Goal: Task Accomplishment & Management: Manage account settings

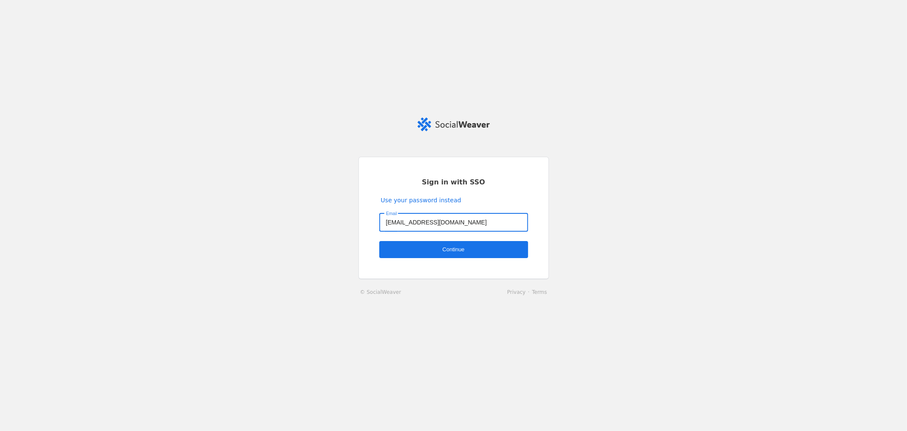
click at [398, 222] on input "[EMAIL_ADDRESS][DOMAIN_NAME]" at bounding box center [453, 222] width 135 height 10
click at [398, 223] on input "[EMAIL_ADDRESS][DOMAIN_NAME]" at bounding box center [453, 222] width 135 height 10
click at [402, 223] on input "[EMAIL_ADDRESS][DOMAIN_NAME]" at bounding box center [453, 222] width 135 height 10
type input "[EMAIL_ADDRESS][DOMAIN_NAME]"
click at [449, 244] on span "undefined" at bounding box center [453, 249] width 149 height 17
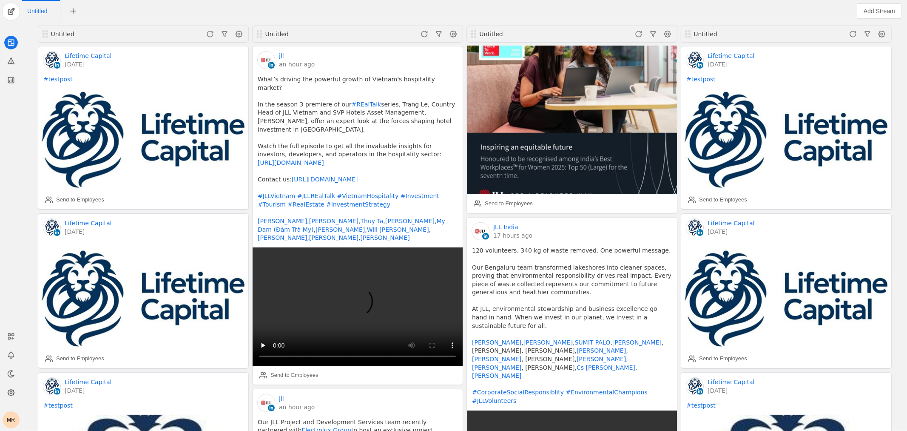
scroll to position [47, 0]
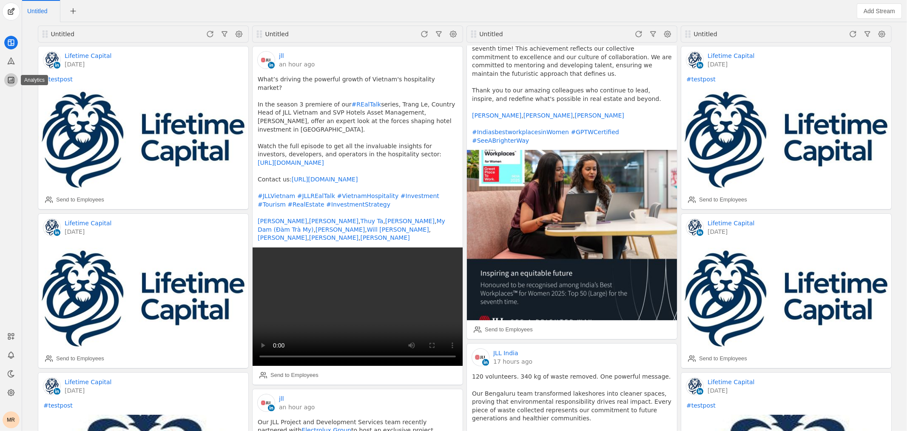
click at [11, 84] on icon at bounding box center [11, 80] width 9 height 9
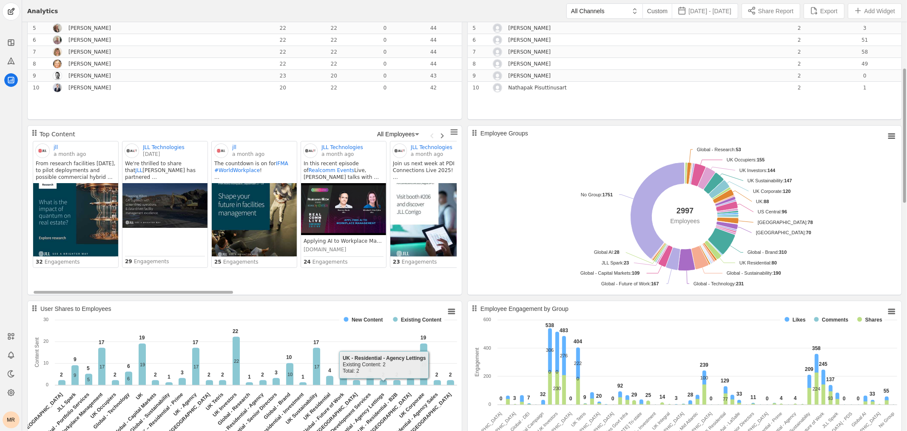
scroll to position [67, 0]
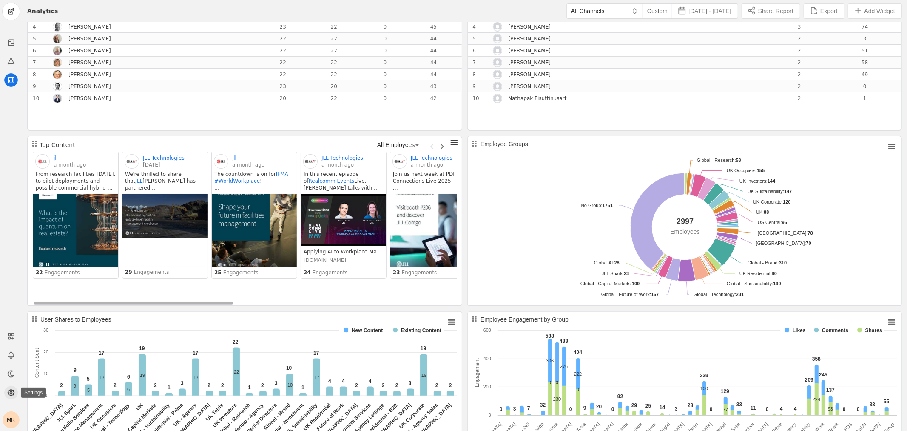
click at [13, 390] on icon at bounding box center [11, 392] width 9 height 9
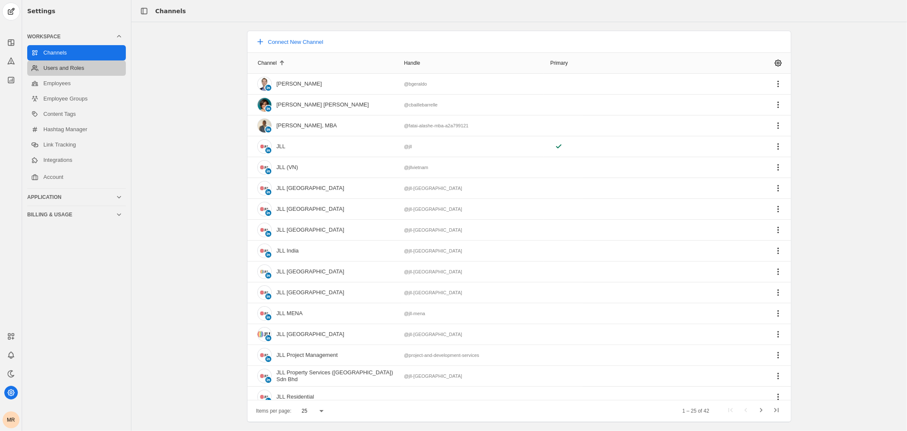
click at [64, 69] on link "Users and Roles" at bounding box center [76, 67] width 99 height 15
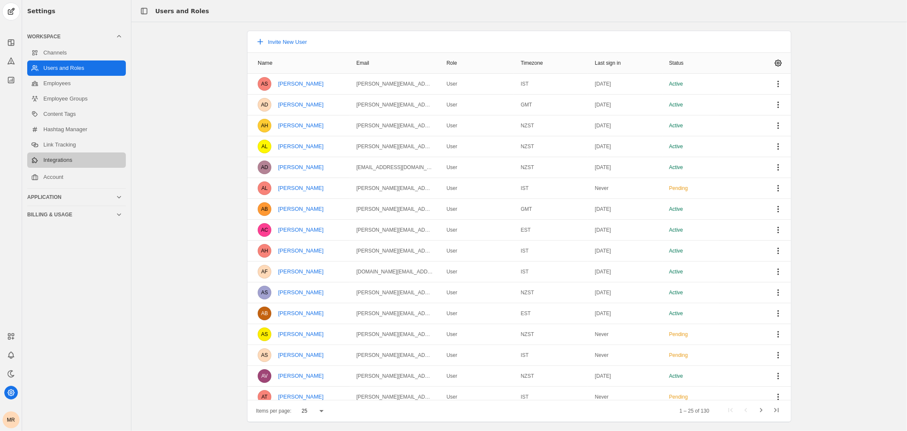
click at [83, 154] on link "Integrations" at bounding box center [76, 159] width 99 height 15
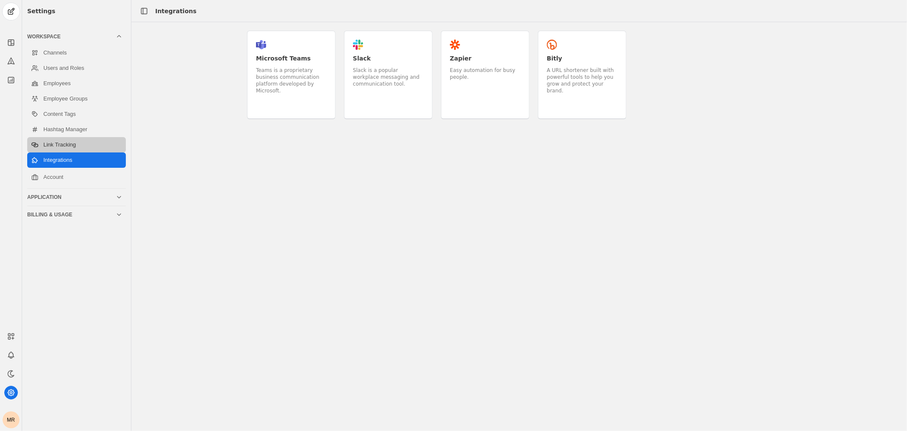
click at [83, 145] on link "Link Tracking" at bounding box center [76, 144] width 99 height 15
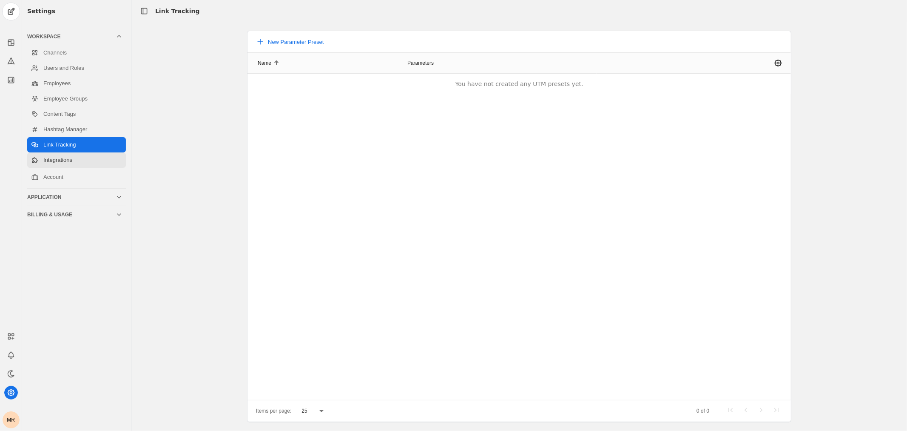
click at [75, 166] on link "Integrations" at bounding box center [76, 159] width 99 height 15
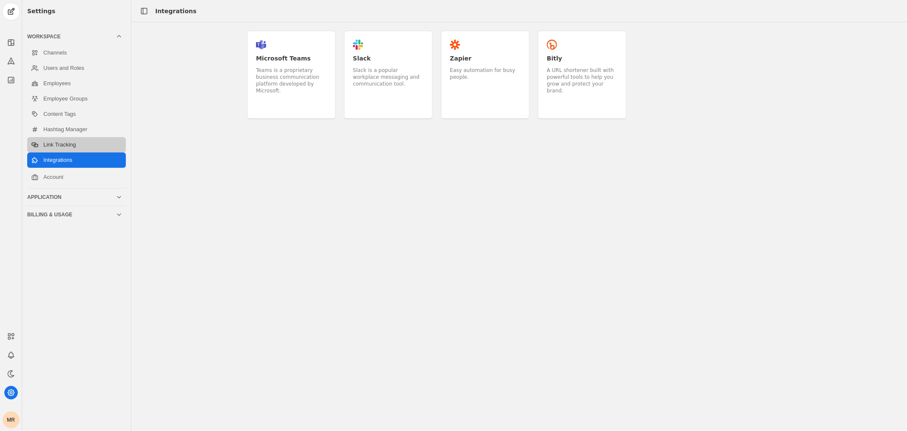
click at [73, 145] on link "Link Tracking" at bounding box center [76, 144] width 99 height 15
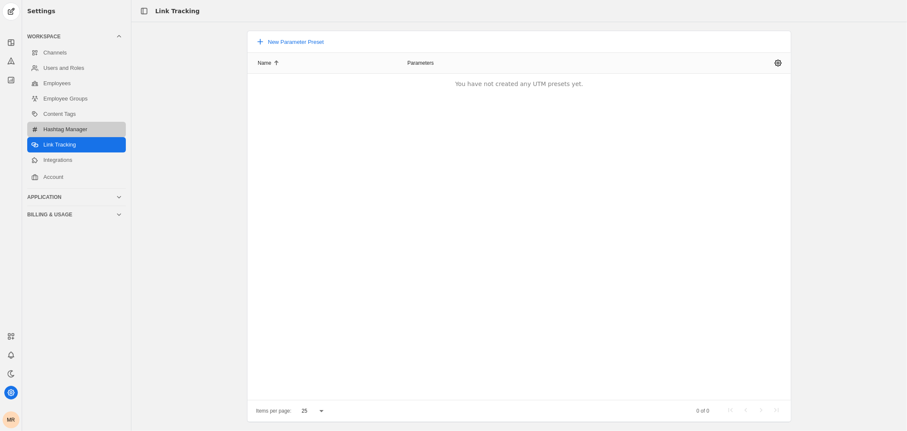
click at [93, 129] on link "Hashtag Manager" at bounding box center [76, 129] width 99 height 15
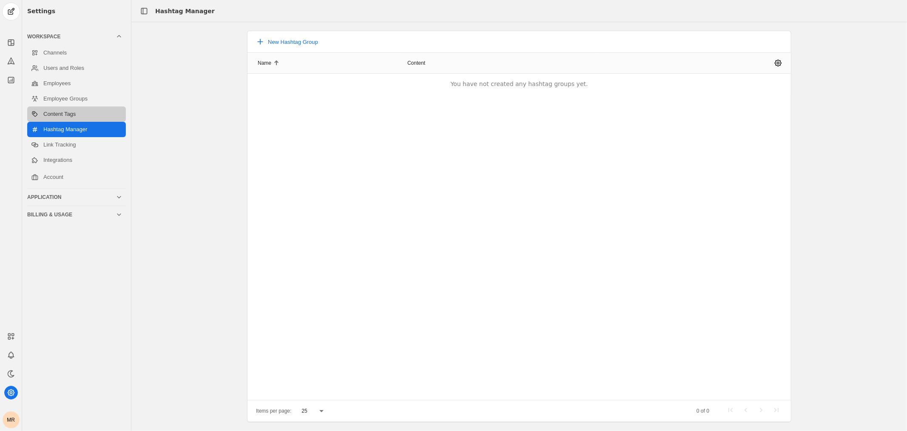
click at [94, 114] on link "Content Tags" at bounding box center [76, 113] width 99 height 15
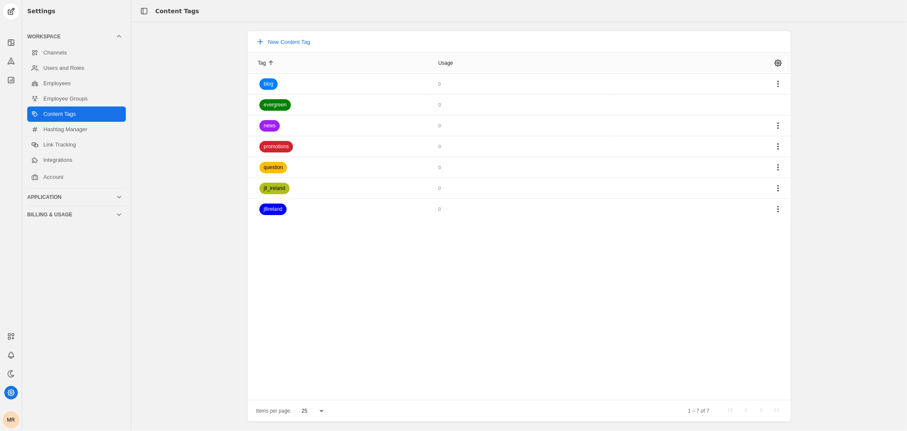
click at [7, 422] on div "MR" at bounding box center [11, 419] width 17 height 17
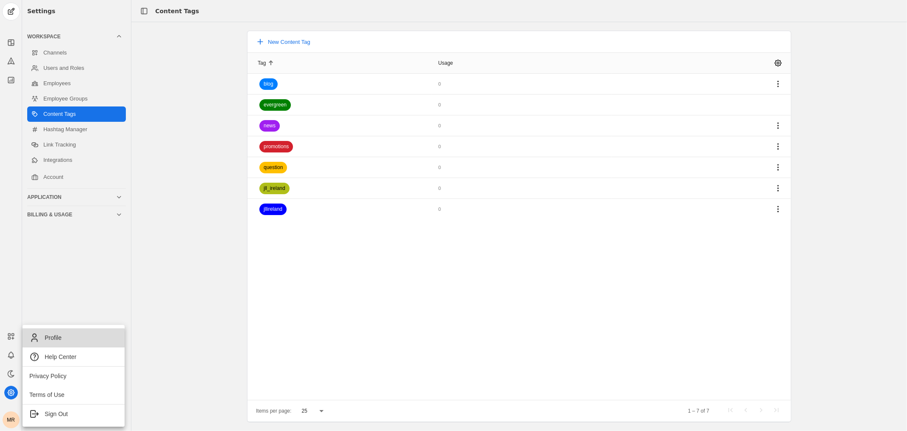
click at [66, 339] on span "Profile" at bounding box center [73, 337] width 88 height 10
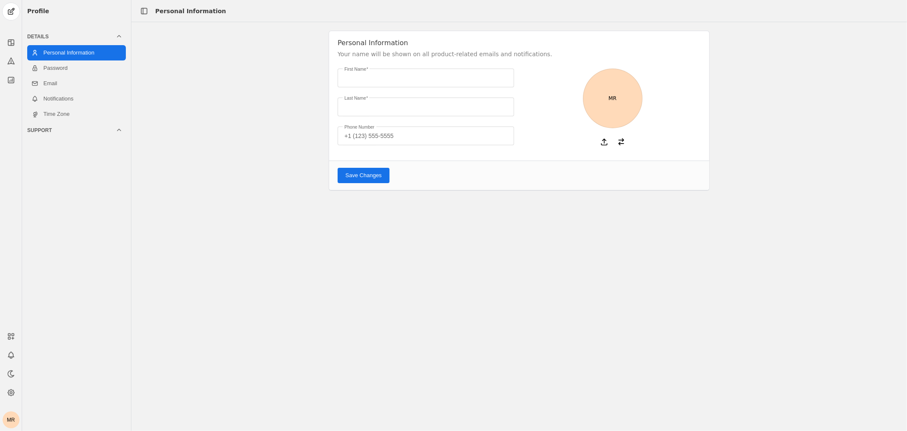
type input "Manish"
type input "Rawat"
click at [80, 66] on link "Password" at bounding box center [76, 67] width 99 height 15
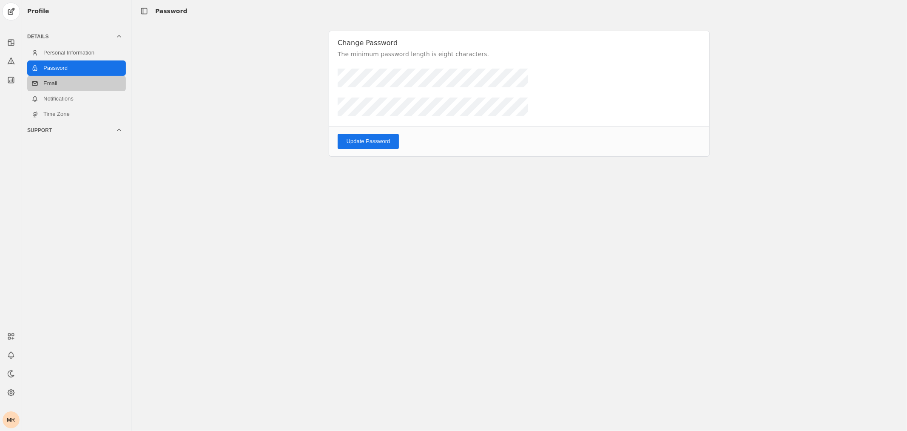
click at [68, 86] on link "Email" at bounding box center [76, 83] width 99 height 15
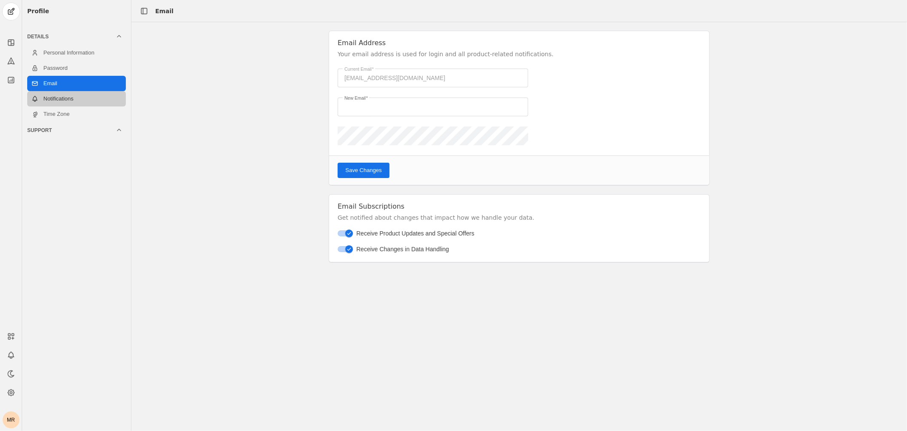
click at [73, 101] on link "Notifications" at bounding box center [76, 98] width 99 height 15
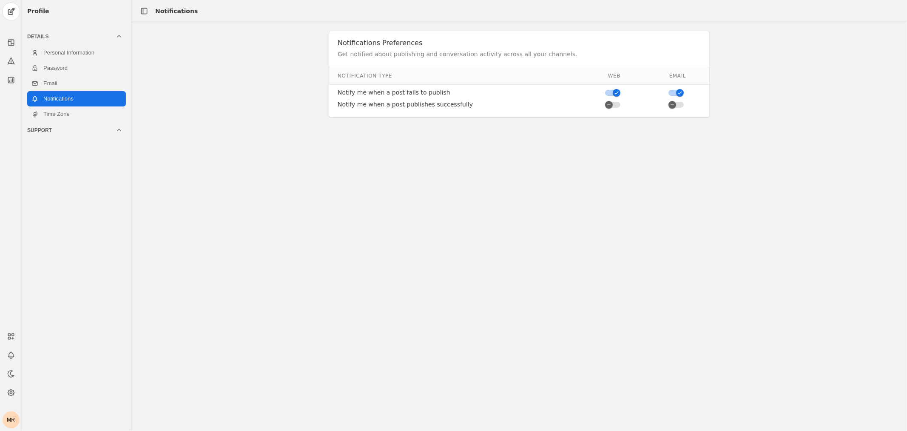
click at [616, 93] on icon "button" at bounding box center [616, 93] width 3 height 0
click at [524, 151] on div "Notifications Preferences Get notified about publishing and conversation activi…" at bounding box center [519, 226] width 776 height 408
click at [680, 94] on icon "button" at bounding box center [680, 92] width 5 height 5
click at [312, 154] on div "Notifications Preferences Get notified about publishing and conversation activi…" at bounding box center [519, 226] width 776 height 408
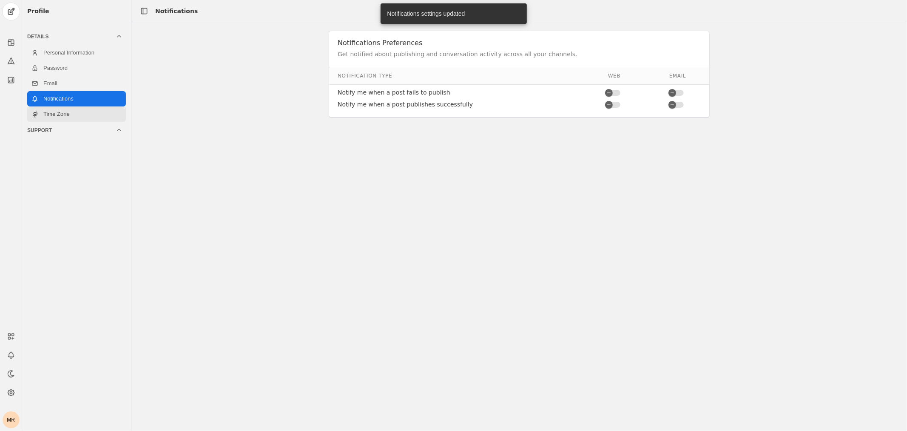
click at [69, 111] on link "Time Zone" at bounding box center [76, 113] width 99 height 15
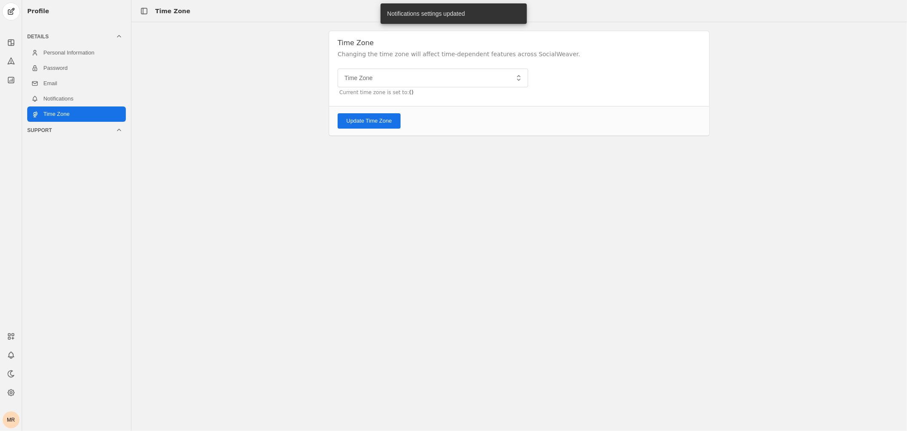
type input "New Zealand Standard Time NZST"
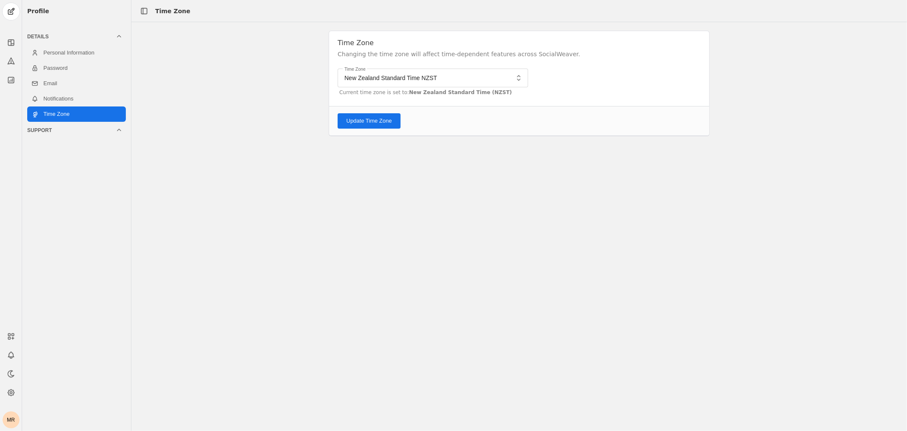
click at [75, 128] on div "Support" at bounding box center [71, 130] width 88 height 7
click at [86, 54] on div "Support" at bounding box center [71, 51] width 88 height 7
click at [98, 38] on div "Details" at bounding box center [71, 36] width 88 height 7
click at [12, 44] on icon at bounding box center [11, 42] width 9 height 9
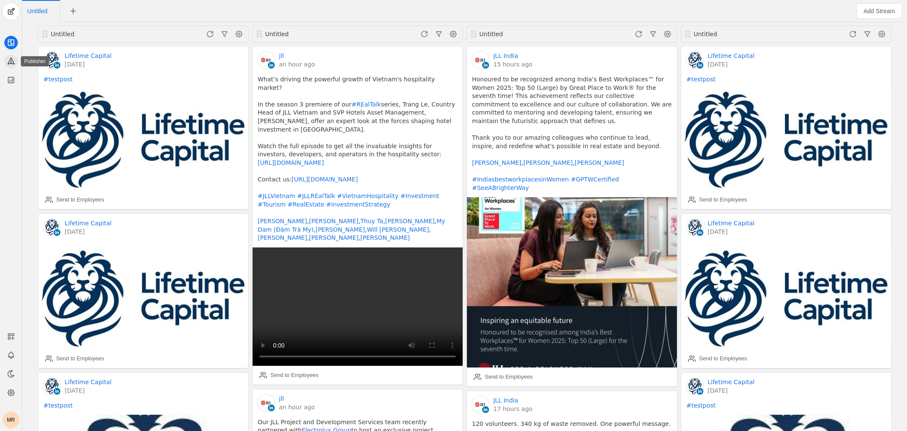
click at [14, 60] on icon at bounding box center [11, 61] width 9 height 9
click at [11, 62] on icon at bounding box center [11, 61] width 6 height 6
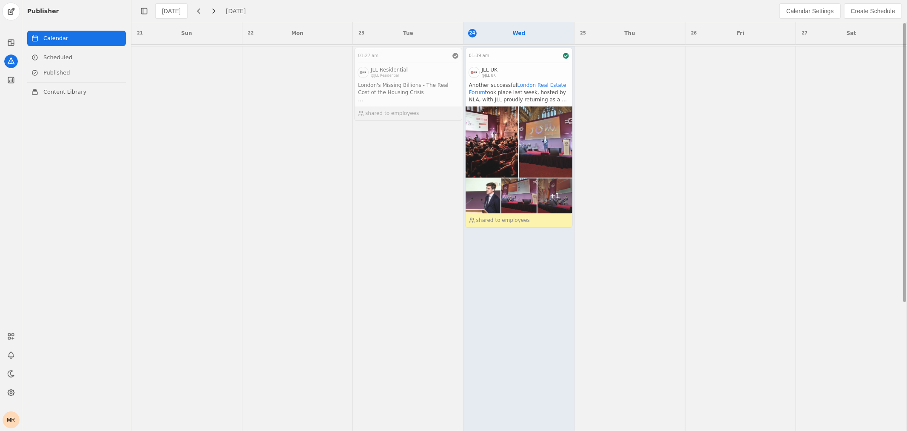
click at [499, 86] on app-activity "01:39 am JLL UK @JLL UK Another successful London Real Estate Forum took place …" at bounding box center [519, 138] width 108 height 180
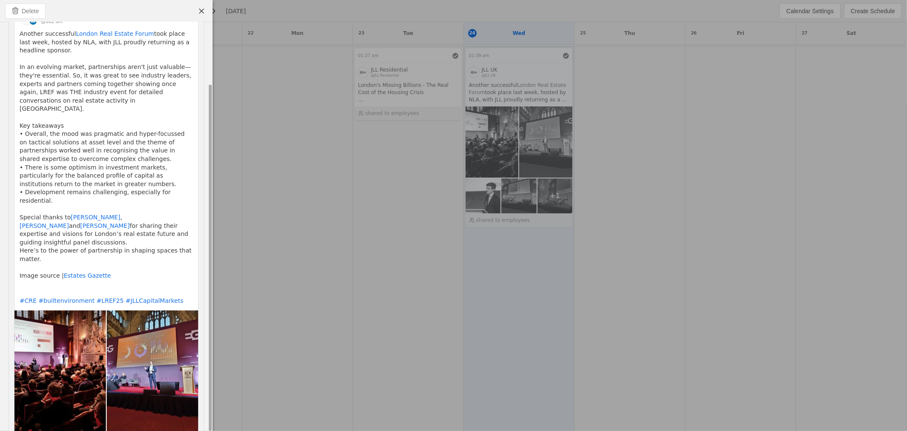
scroll to position [74, 0]
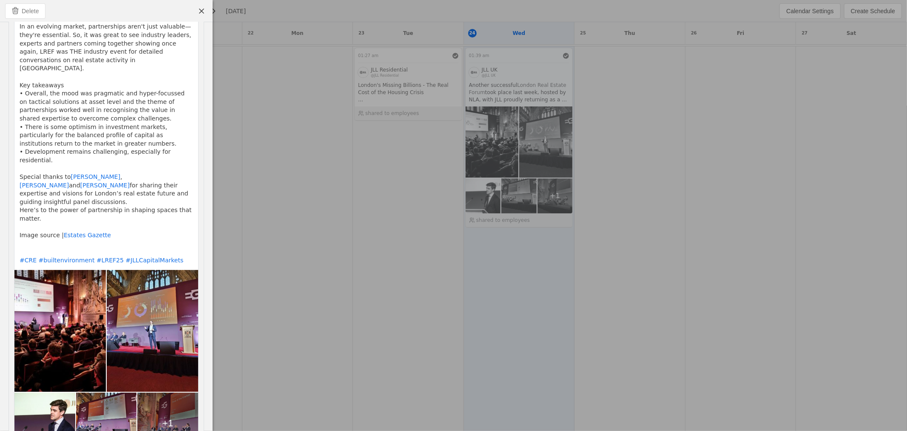
click at [269, 81] on div at bounding box center [453, 215] width 907 height 431
click at [207, 10] on span "undefined" at bounding box center [201, 10] width 15 height 15
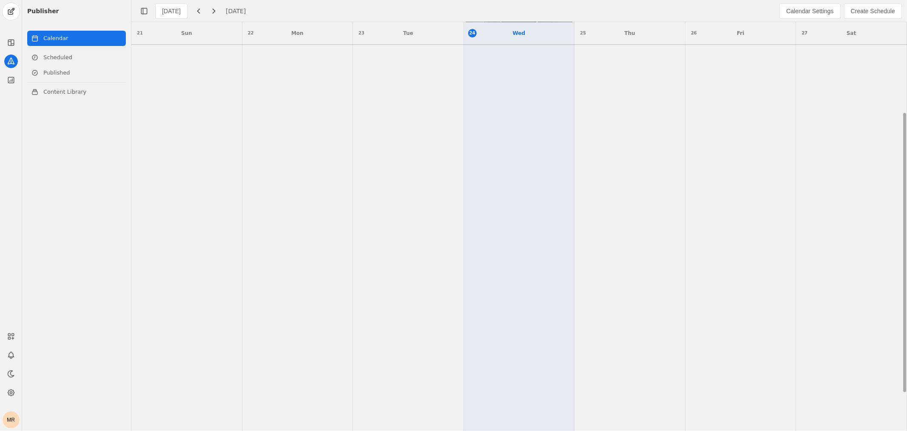
scroll to position [0, 0]
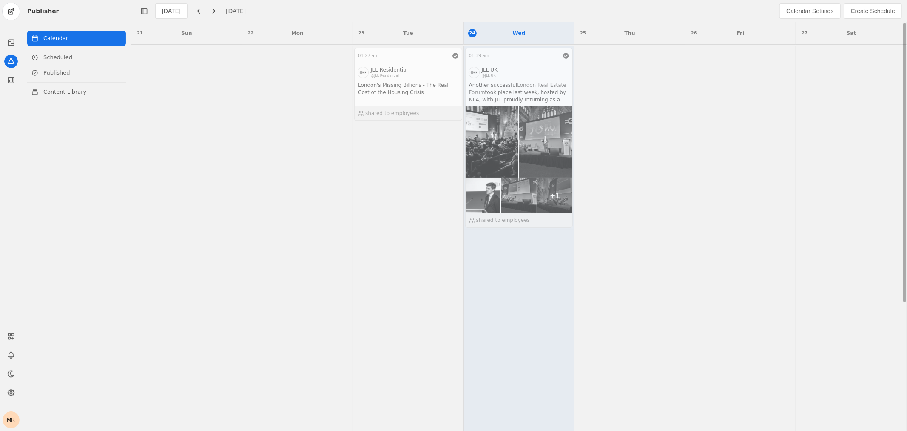
click at [653, 103] on td at bounding box center [630, 137] width 111 height 183
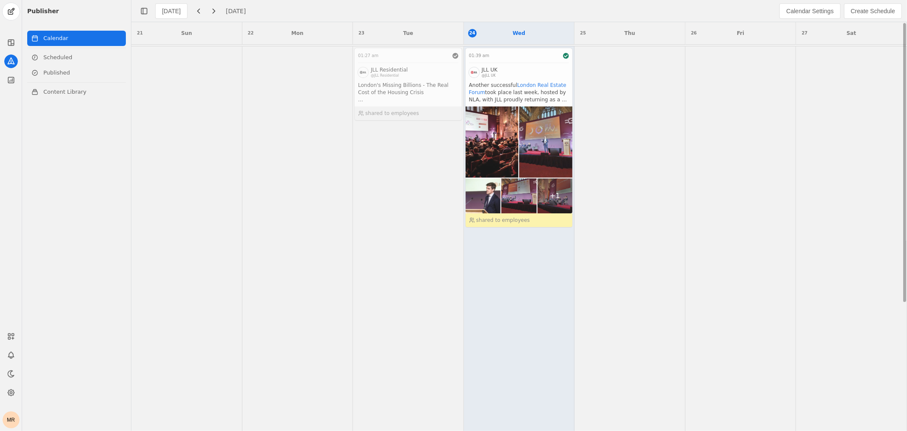
drag, startPoint x: 560, startPoint y: 115, endPoint x: 552, endPoint y: 144, distance: 29.6
click at [552, 144] on app-activity "01:39 am JLL UK @JLL UK Another successful London Real Estate Forum took place …" at bounding box center [519, 138] width 108 height 180
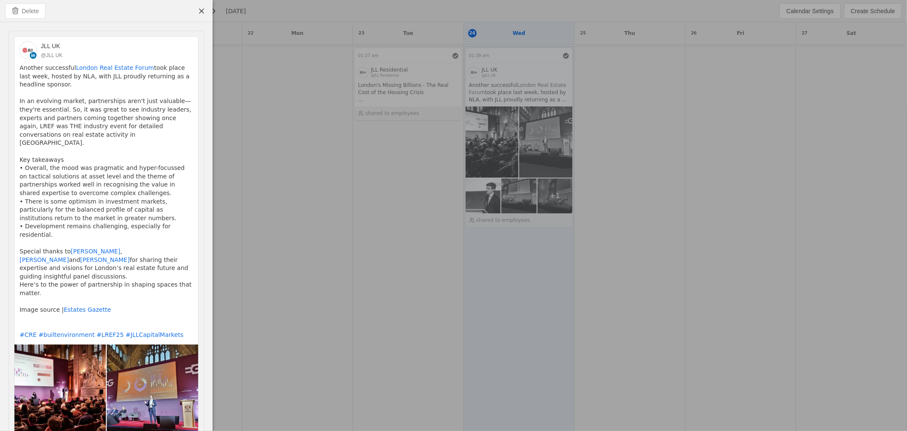
click at [674, 197] on div at bounding box center [453, 215] width 907 height 431
click at [196, 9] on span "undefined" at bounding box center [201, 10] width 15 height 15
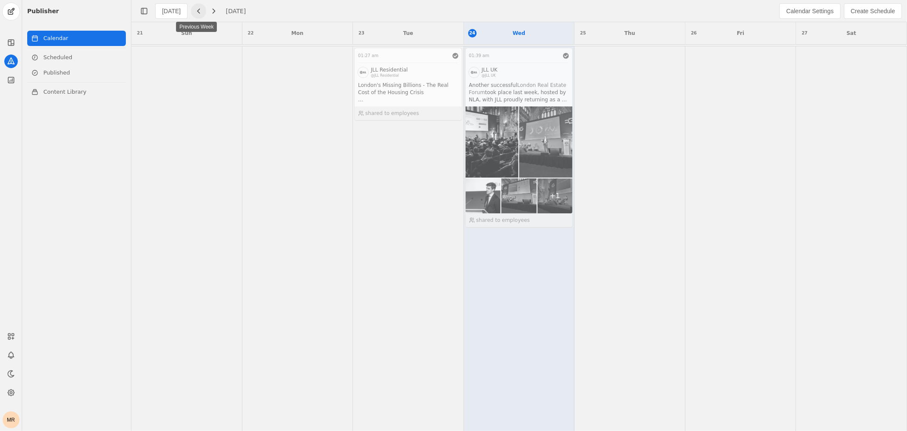
click at [196, 14] on span "button" at bounding box center [198, 10] width 15 height 15
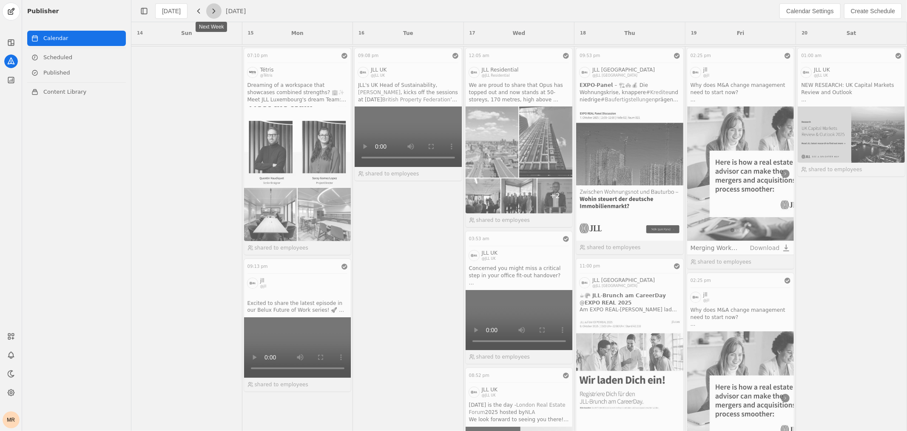
click at [215, 12] on span "button" at bounding box center [213, 10] width 15 height 15
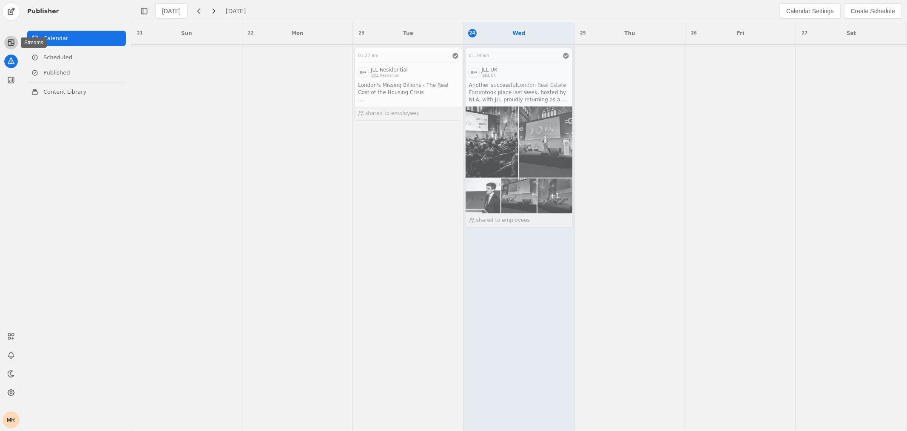
click at [7, 39] on icon at bounding box center [11, 42] width 9 height 9
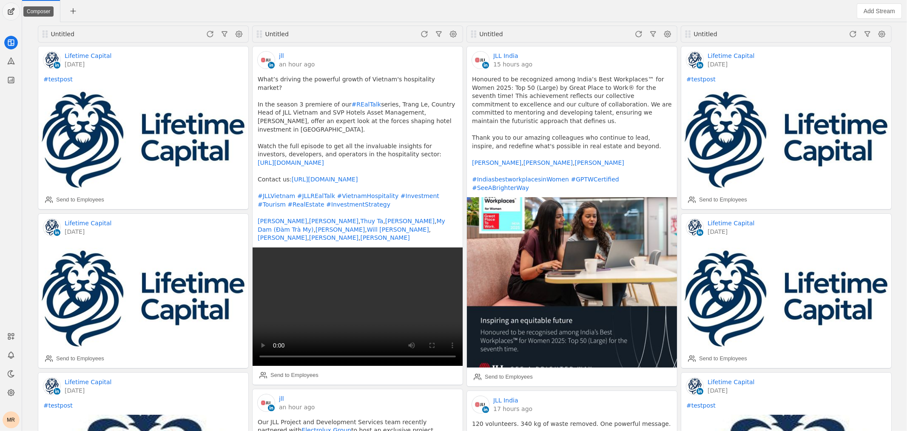
click at [13, 16] on span "undefined" at bounding box center [11, 11] width 17 height 17
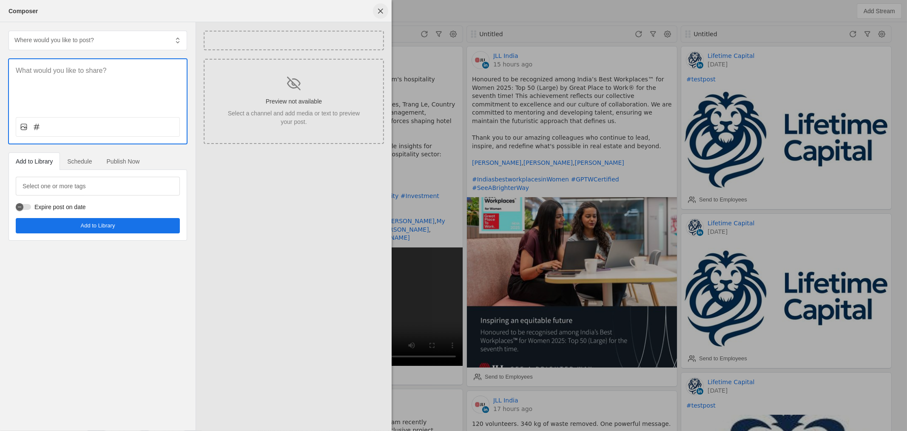
click at [381, 5] on span "undefined" at bounding box center [380, 10] width 15 height 15
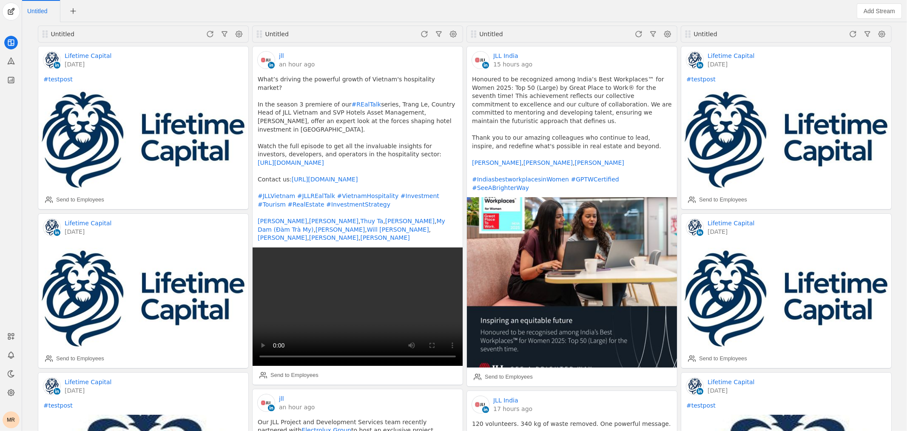
click at [20, 62] on div at bounding box center [11, 45] width 22 height 84
click at [15, 79] on app-icon at bounding box center [11, 80] width 14 height 14
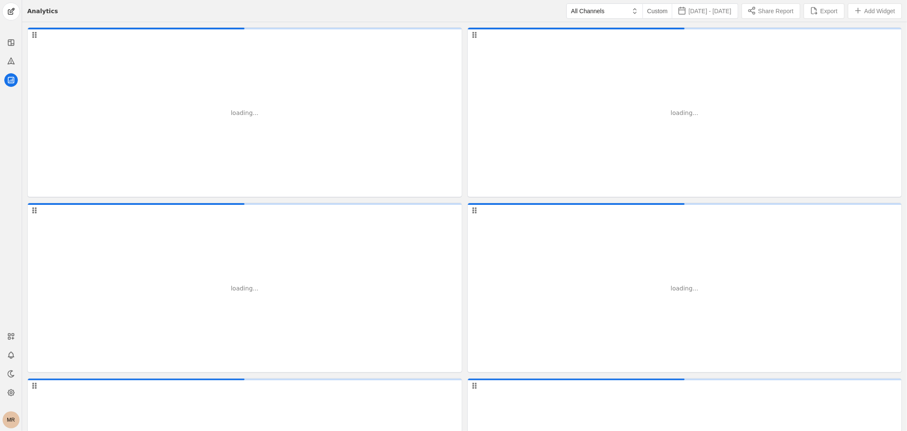
click at [11, 411] on div "MR" at bounding box center [11, 419] width 17 height 17
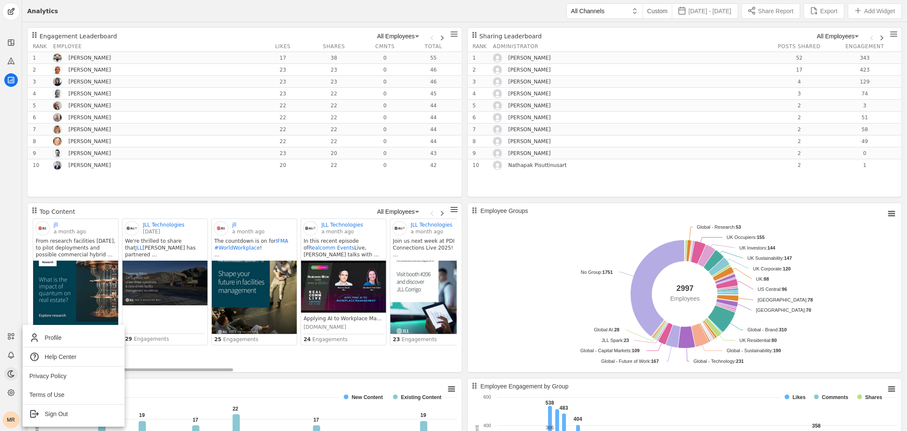
drag, startPoint x: 9, startPoint y: 369, endPoint x: 12, endPoint y: 376, distance: 7.3
click at [10, 371] on div at bounding box center [453, 215] width 907 height 431
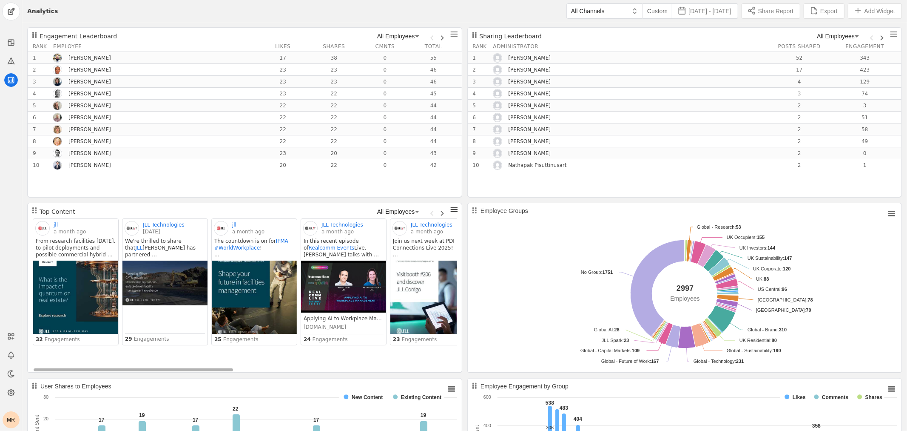
click at [7, 400] on div "MR" at bounding box center [11, 376] width 22 height 104
click at [10, 394] on icon at bounding box center [11, 392] width 6 height 6
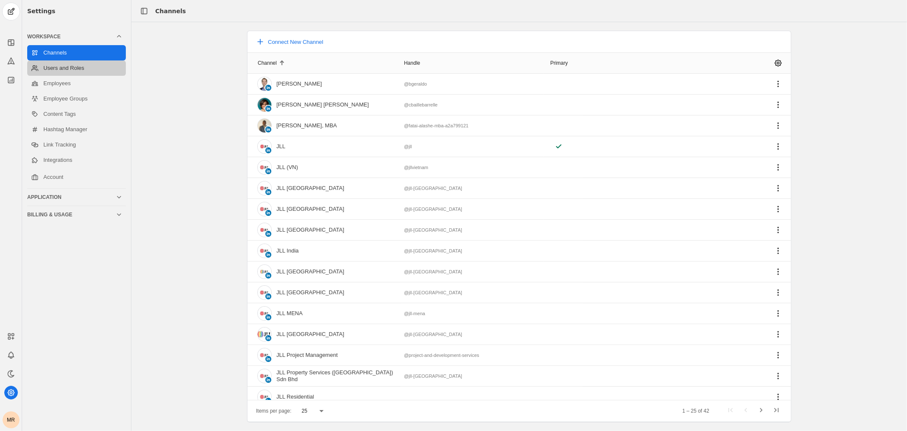
click at [95, 60] on link "Users and Roles" at bounding box center [76, 67] width 99 height 15
